Goal: Entertainment & Leisure: Consume media (video, audio)

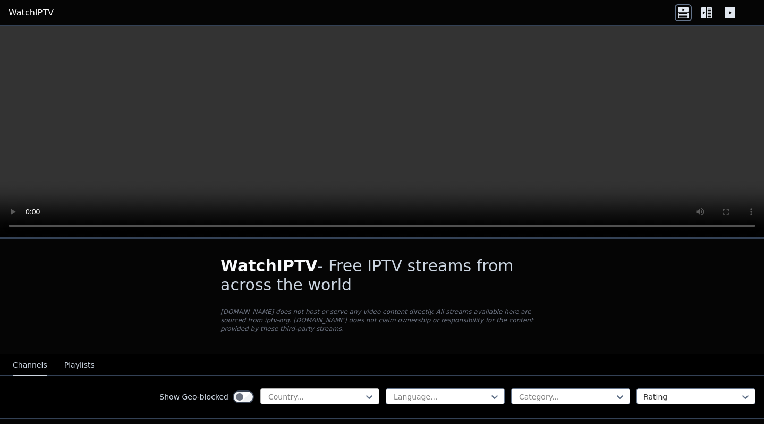
click at [347, 394] on div at bounding box center [315, 396] width 97 height 11
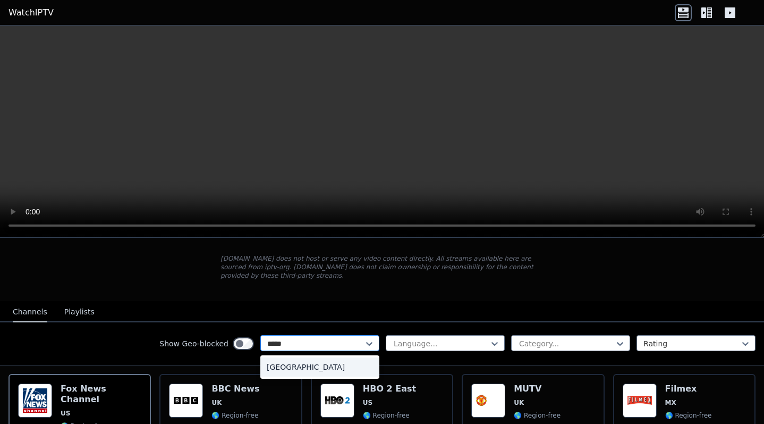
type input "******"
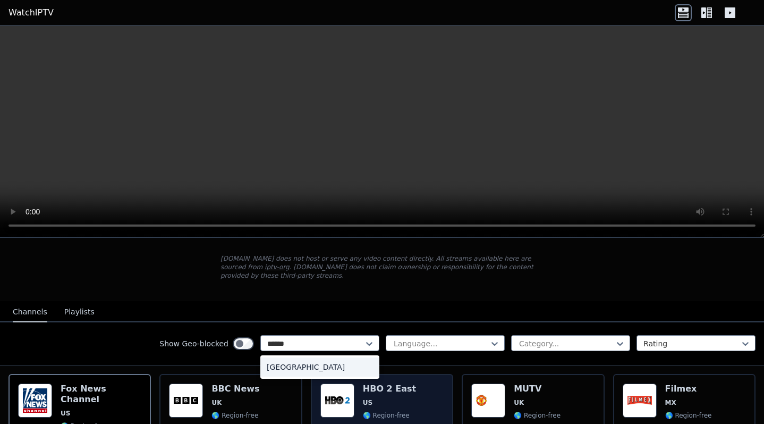
click at [326, 373] on div "[GEOGRAPHIC_DATA]" at bounding box center [319, 366] width 119 height 19
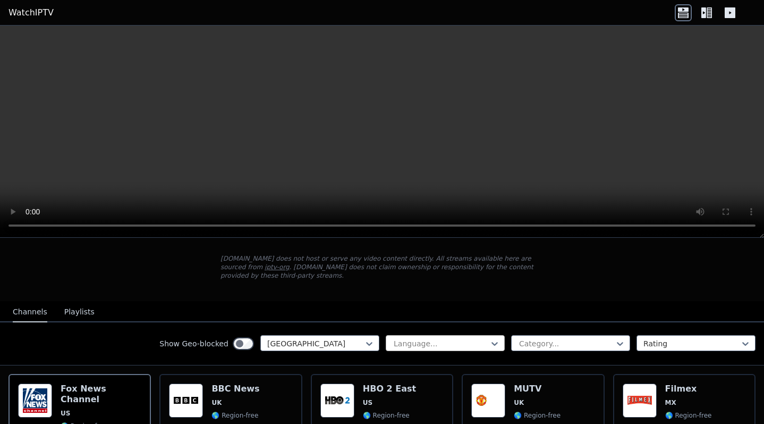
click at [424, 344] on div "Language..." at bounding box center [441, 343] width 95 height 11
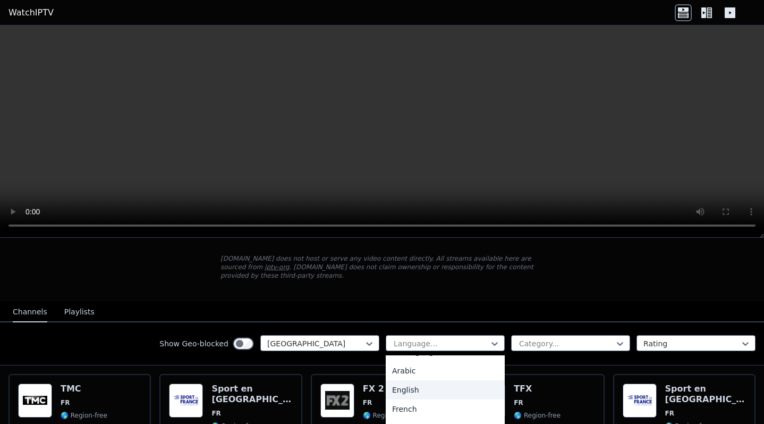
scroll to position [18, 0]
click at [409, 406] on div "French" at bounding box center [445, 406] width 119 height 19
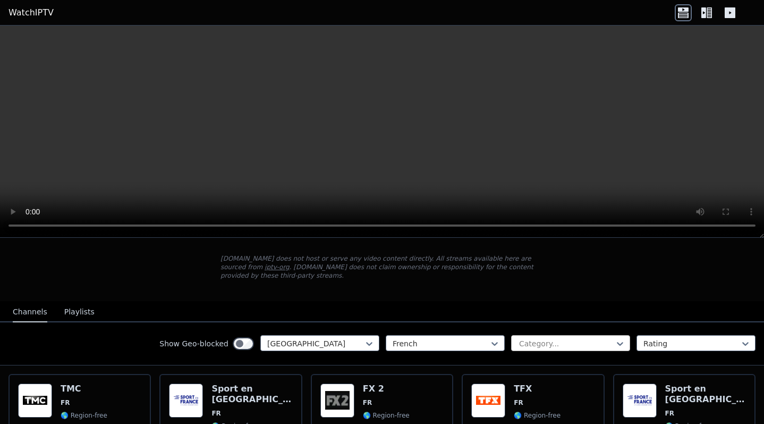
click at [550, 348] on div at bounding box center [566, 343] width 97 height 11
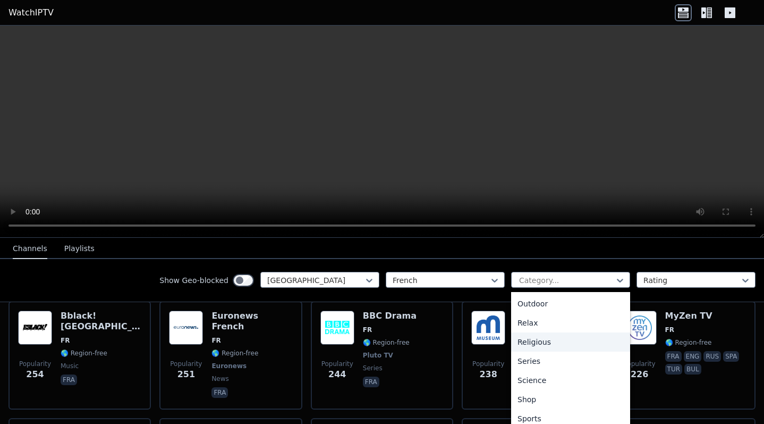
scroll to position [361, 0]
click at [544, 404] on div "Sports" at bounding box center [570, 401] width 119 height 19
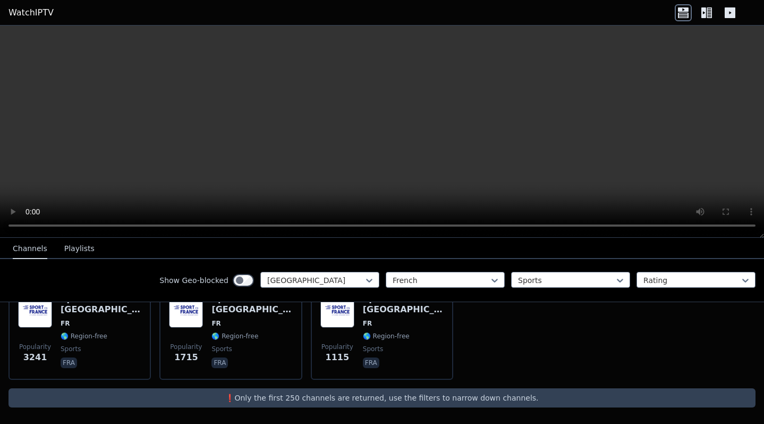
scroll to position [124, 0]
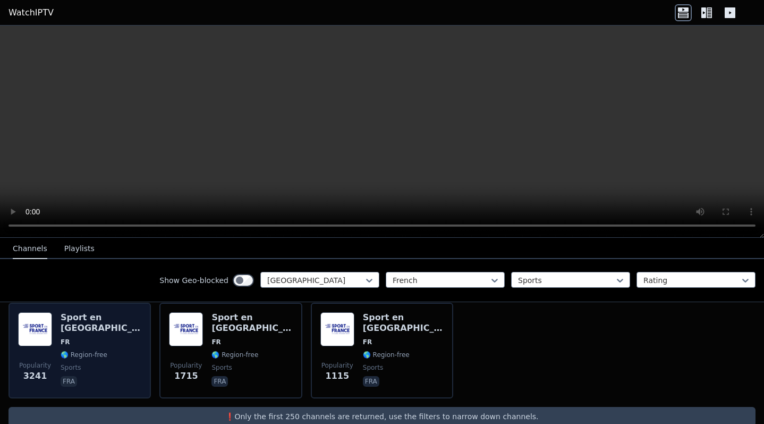
click at [91, 316] on h6 "Sport en [GEOGRAPHIC_DATA]" at bounding box center [101, 322] width 81 height 21
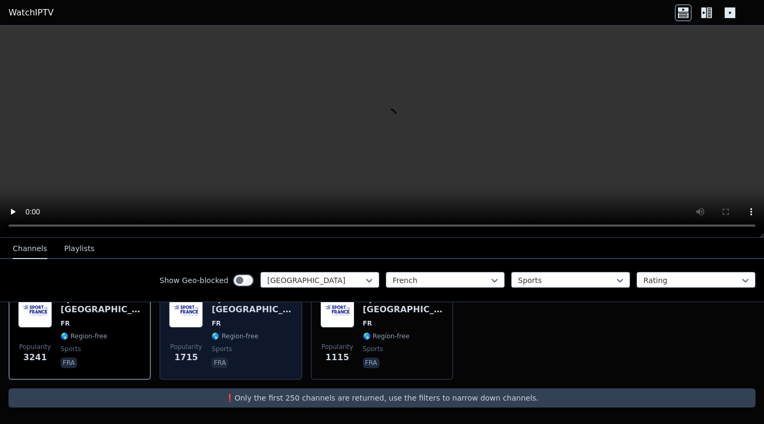
scroll to position [141, 0]
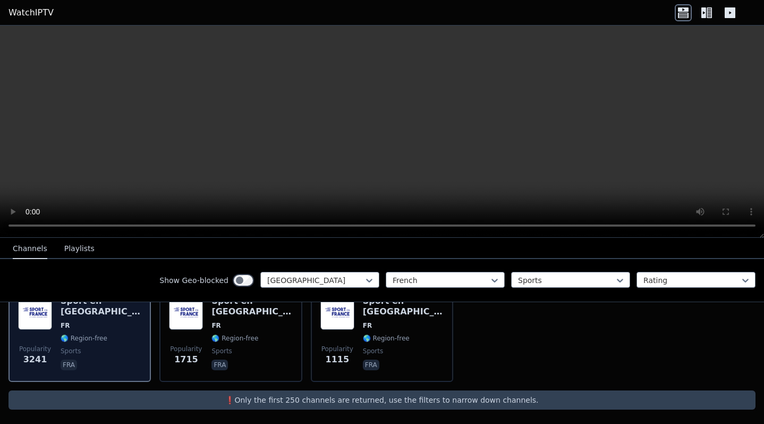
click at [95, 334] on div "Sport en [GEOGRAPHIC_DATA] FR 🌎 Region-free sports fra" at bounding box center [101, 333] width 81 height 77
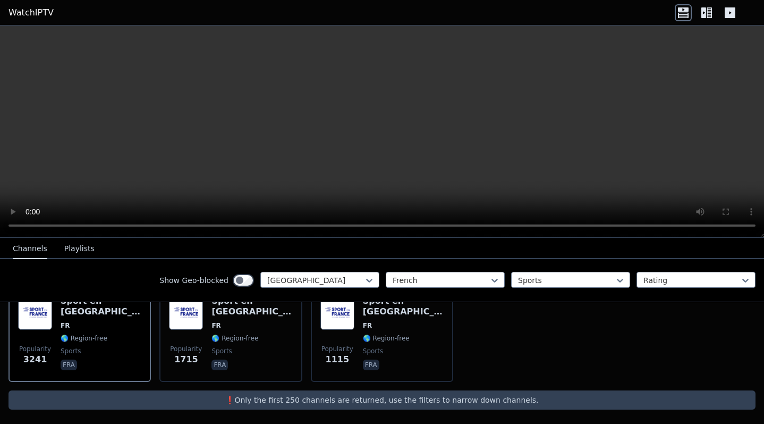
click at [385, 133] on video at bounding box center [382, 132] width 764 height 212
